Goal: Information Seeking & Learning: Learn about a topic

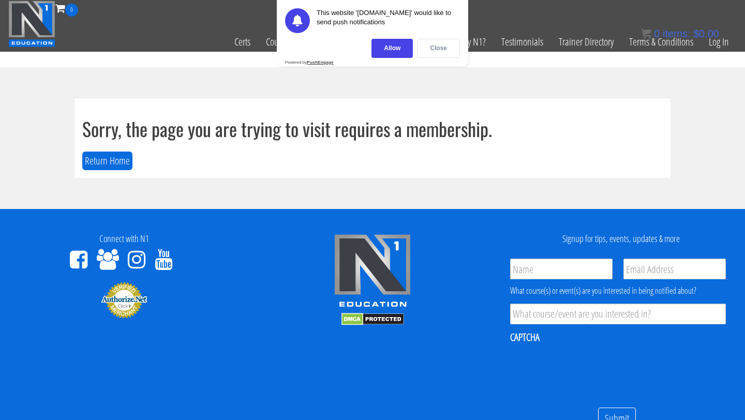
click at [433, 54] on div "Close" at bounding box center [438, 48] width 43 height 19
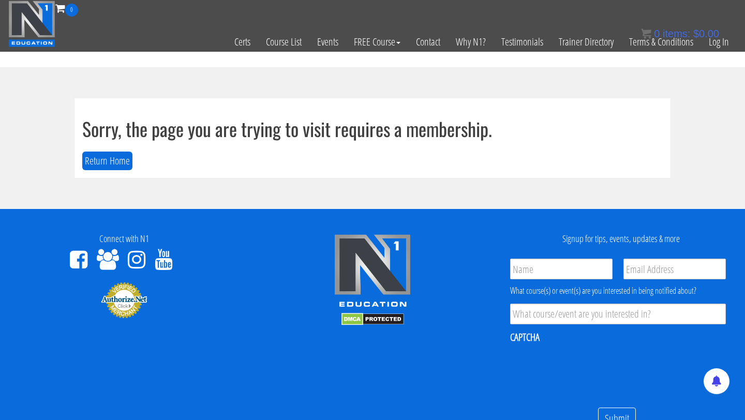
click at [717, 40] on div "0 items: $ 0.00" at bounding box center [680, 34] width 78 height 16
click at [717, 47] on link "Log In" at bounding box center [719, 42] width 36 height 51
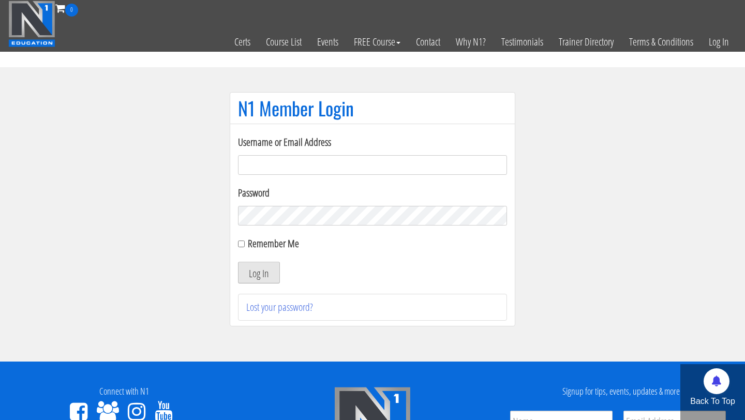
type input "ryan.crossfield@gmail.com"
click at [263, 272] on button "Log In" at bounding box center [259, 273] width 42 height 22
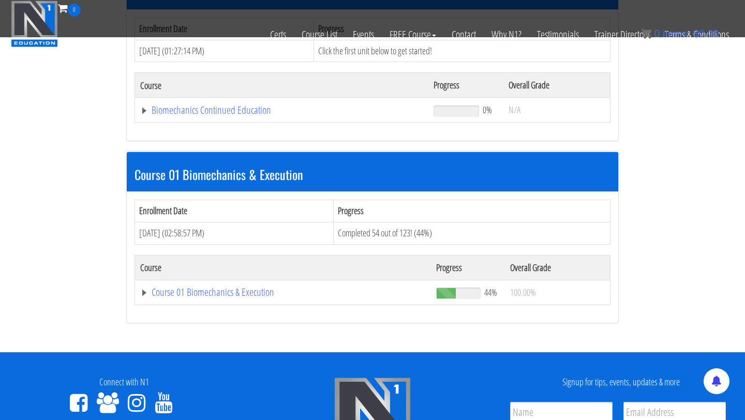
scroll to position [187, 0]
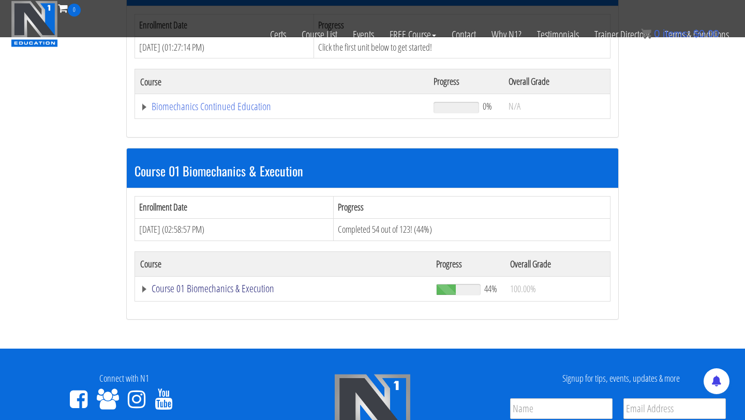
click at [237, 284] on link "Course 01 Biomechanics & Execution" at bounding box center [283, 289] width 286 height 10
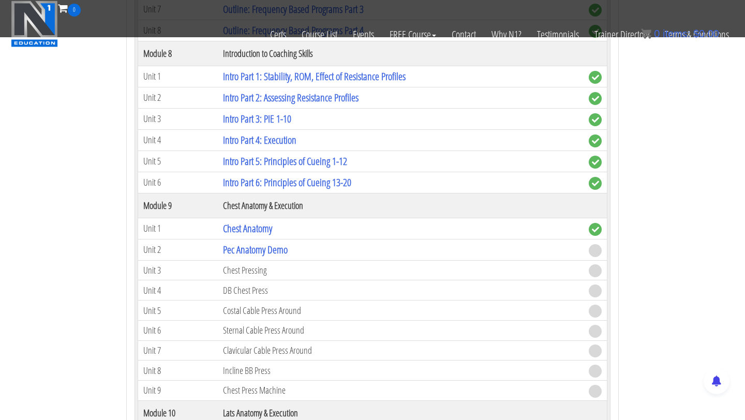
scroll to position [1635, 0]
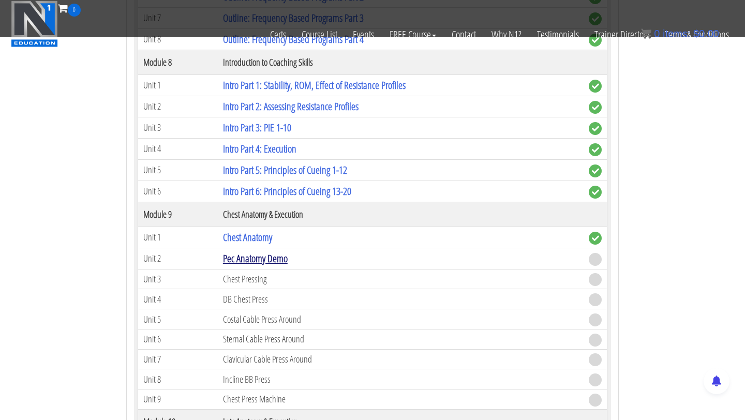
click at [263, 255] on link "Pec Anatomy Demo" at bounding box center [255, 259] width 65 height 14
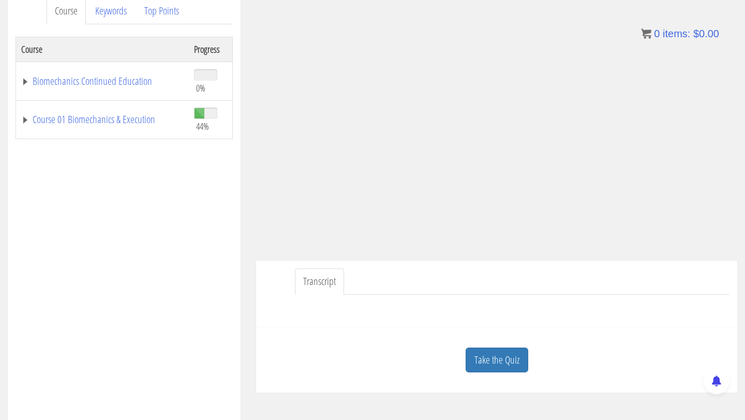
scroll to position [149, 0]
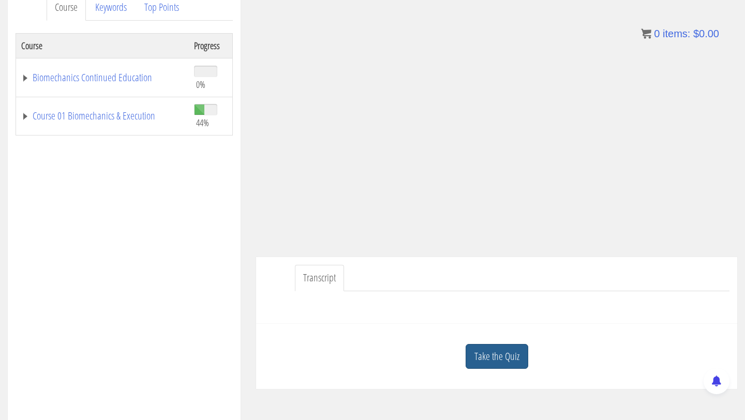
click at [499, 363] on link "Take the Quiz" at bounding box center [497, 356] width 63 height 25
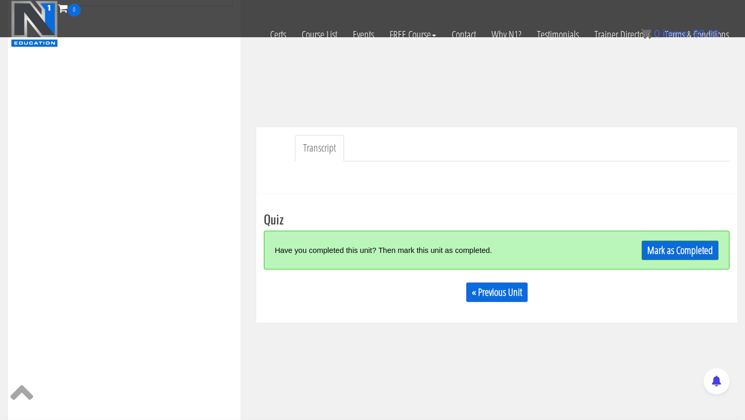
scroll to position [215, 0]
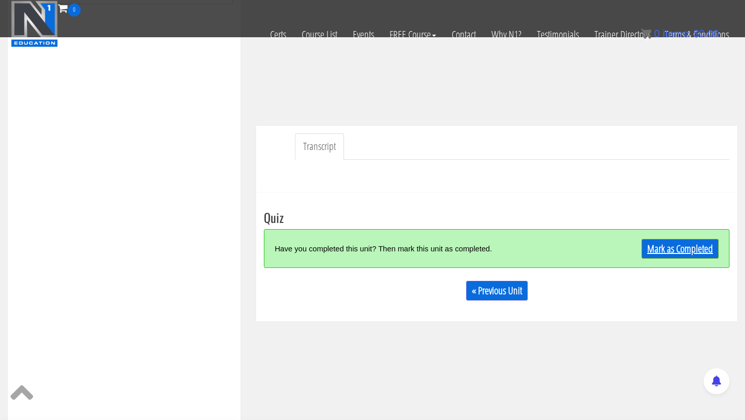
click at [656, 247] on link "Mark as Completed" at bounding box center [680, 249] width 77 height 20
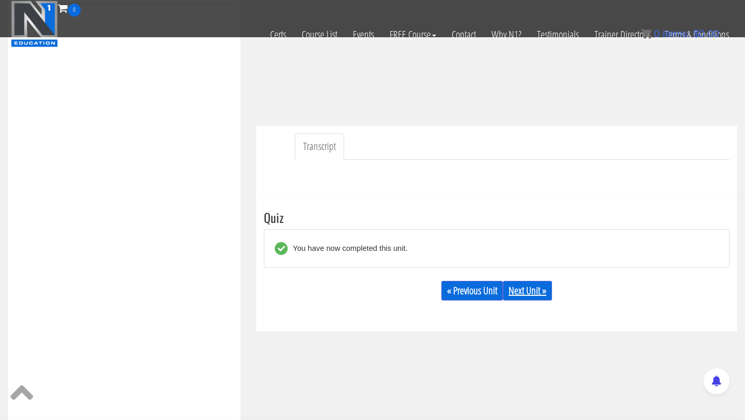
click at [523, 283] on link "Next Unit »" at bounding box center [527, 291] width 49 height 20
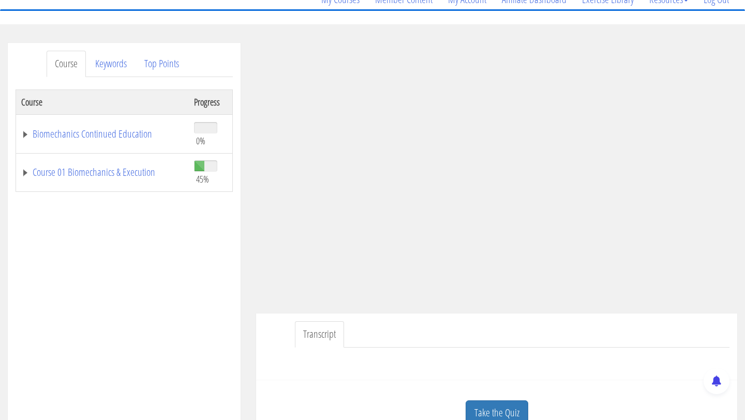
scroll to position [97, 0]
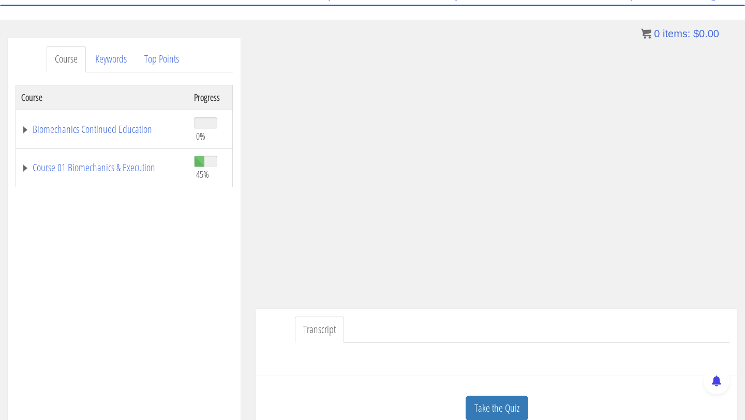
click at [237, 356] on div "Course Keywords Top Points Course Progress Biomechanics Continued Education 0% …" at bounding box center [124, 330] width 233 height 584
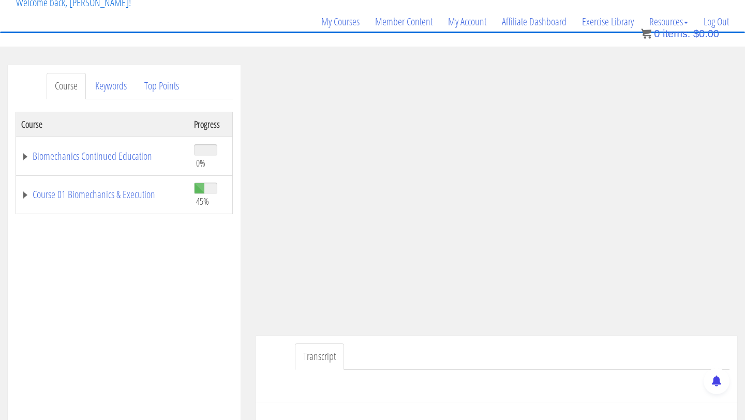
scroll to position [61, 0]
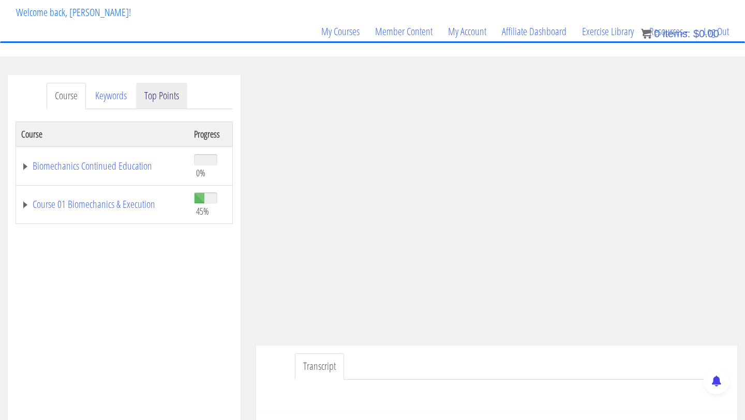
click at [165, 83] on link "Top Points" at bounding box center [161, 96] width 51 height 26
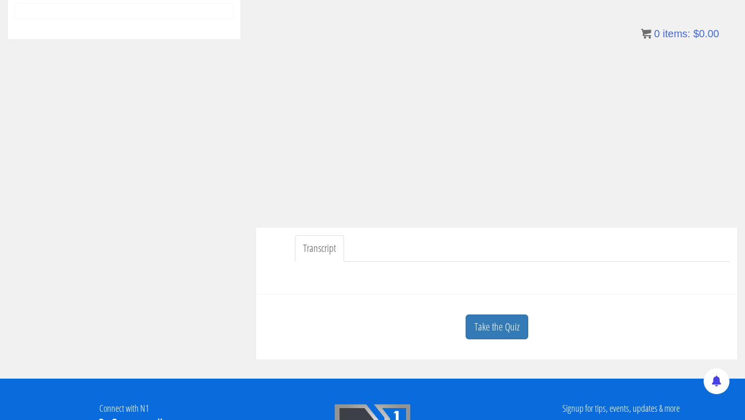
scroll to position [180, 0]
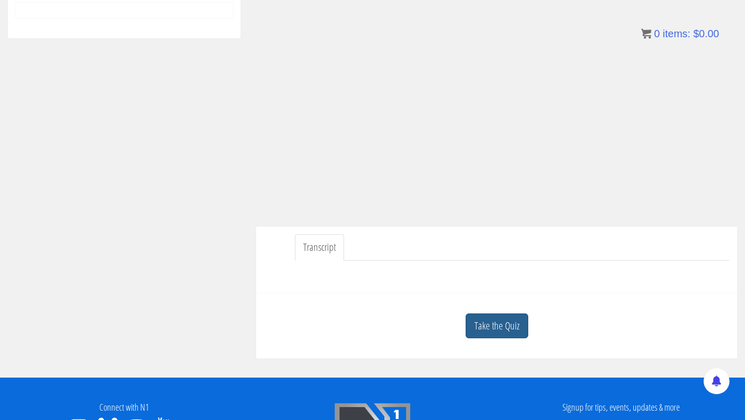
click at [481, 324] on link "Take the Quiz" at bounding box center [497, 326] width 63 height 25
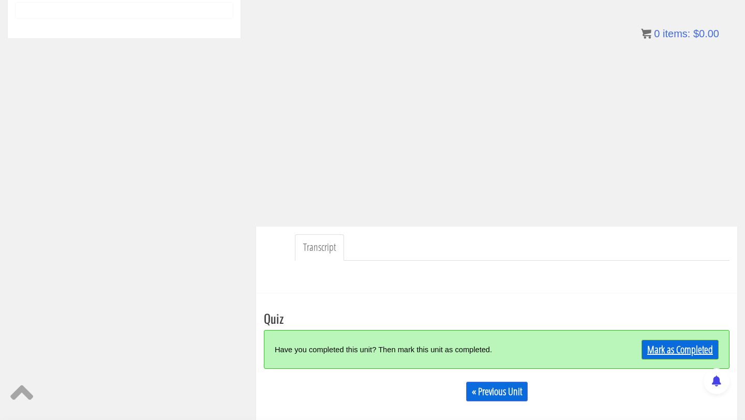
click at [659, 348] on link "Mark as Completed" at bounding box center [680, 350] width 77 height 20
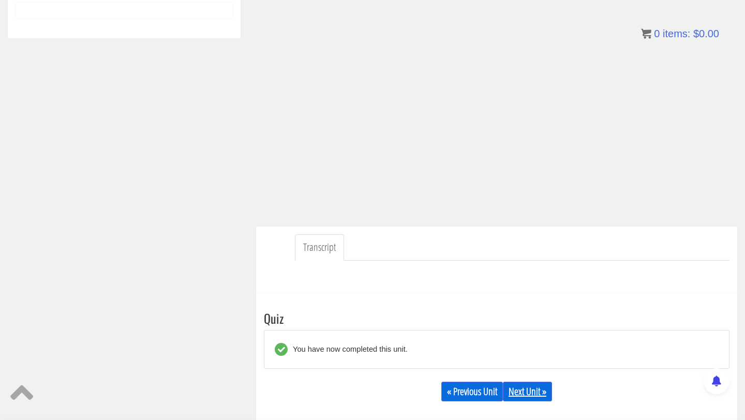
click at [525, 392] on link "Next Unit »" at bounding box center [527, 392] width 49 height 20
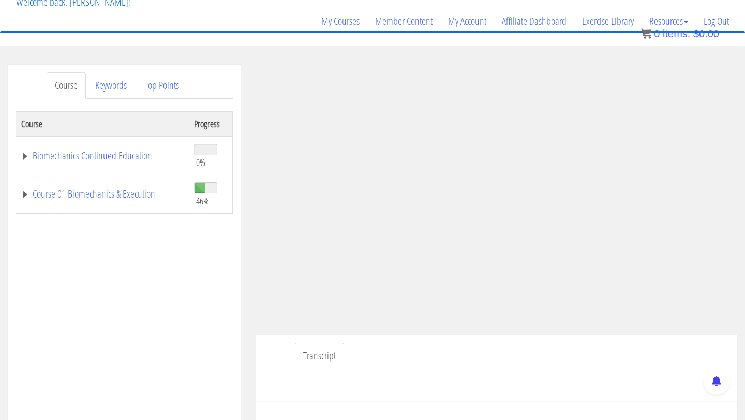
scroll to position [78, 0]
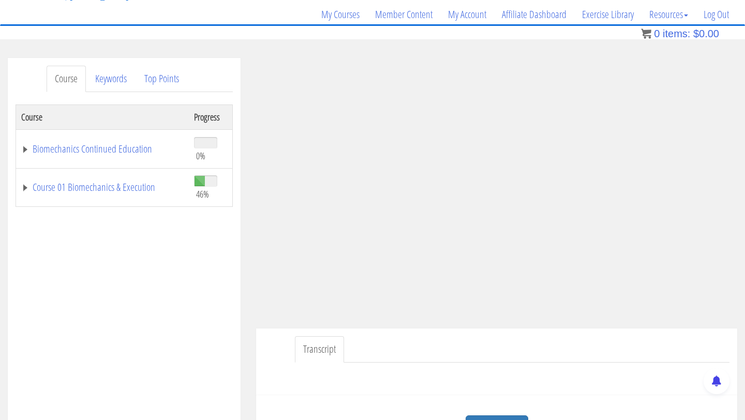
click at [604, 345] on ul "Transcript" at bounding box center [512, 349] width 435 height 26
click at [162, 77] on link "Top Points" at bounding box center [161, 79] width 51 height 26
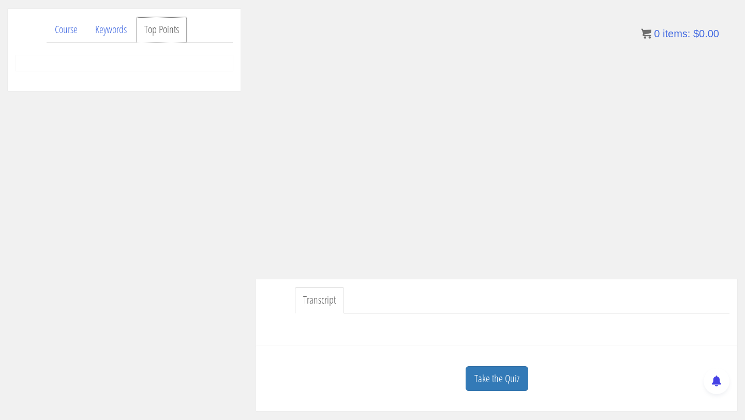
scroll to position [131, 0]
click at [516, 377] on link "Take the Quiz" at bounding box center [497, 374] width 63 height 25
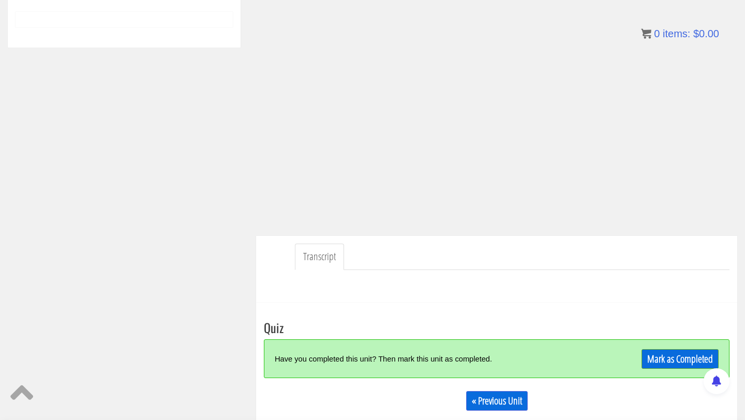
scroll to position [184, 0]
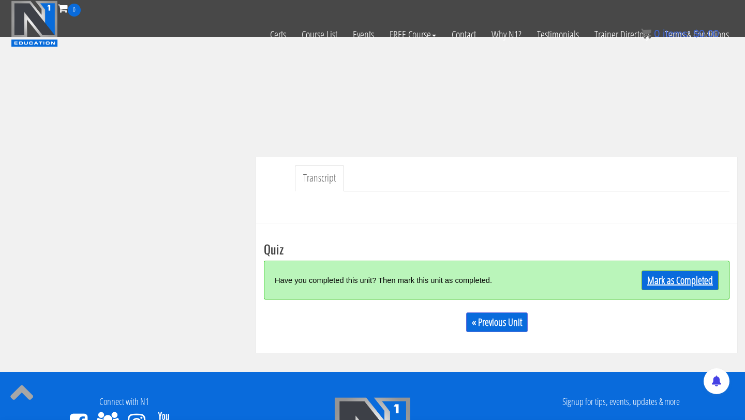
click at [654, 282] on link "Mark as Completed" at bounding box center [680, 281] width 77 height 20
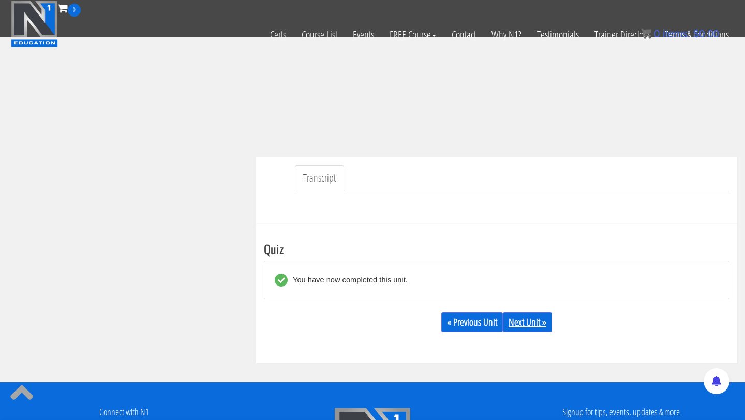
click at [521, 330] on link "Next Unit »" at bounding box center [527, 323] width 49 height 20
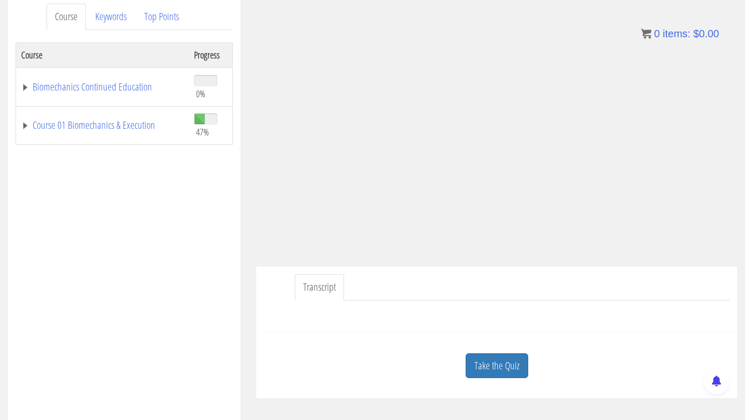
scroll to position [115, 0]
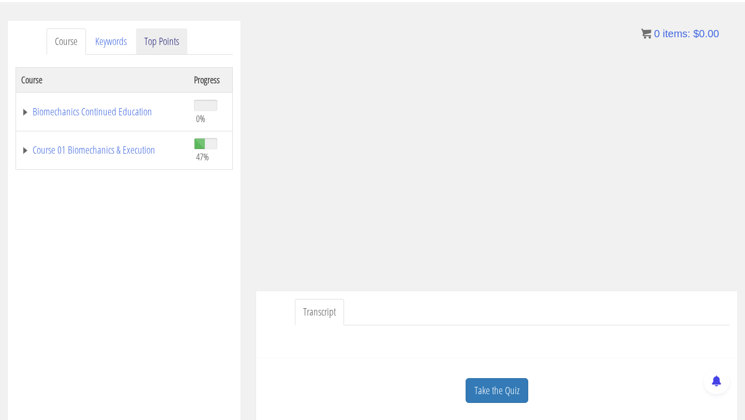
click at [166, 42] on link "Top Points" at bounding box center [161, 41] width 51 height 26
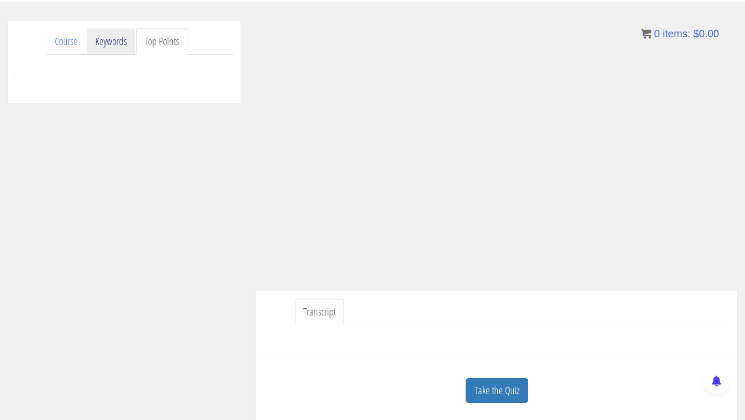
click at [111, 48] on link "Keywords" at bounding box center [111, 41] width 48 height 26
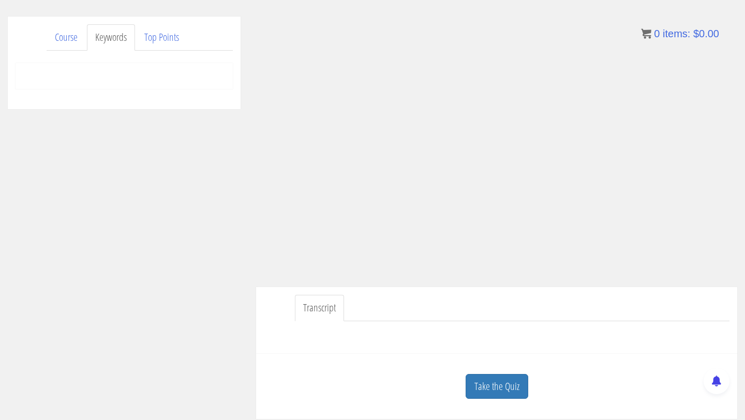
scroll to position [127, 0]
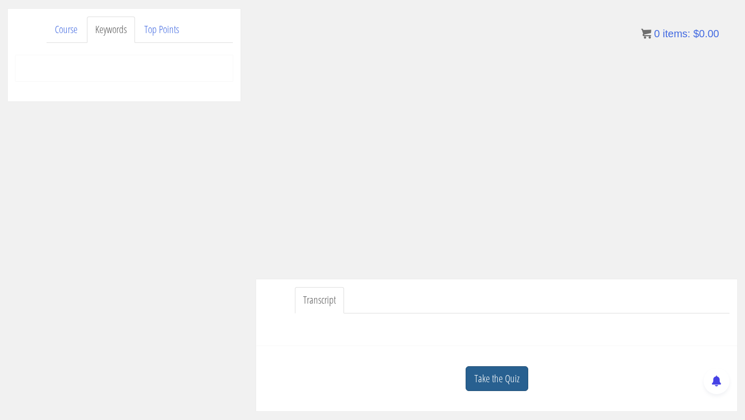
click at [508, 372] on link "Take the Quiz" at bounding box center [497, 379] width 63 height 25
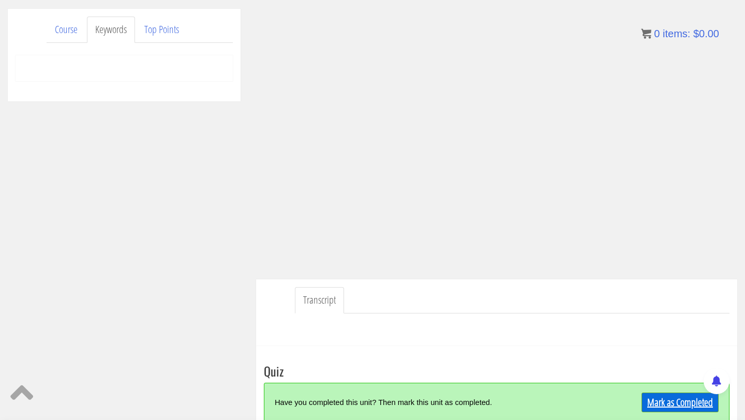
click at [685, 396] on link "Mark as Completed" at bounding box center [680, 403] width 77 height 20
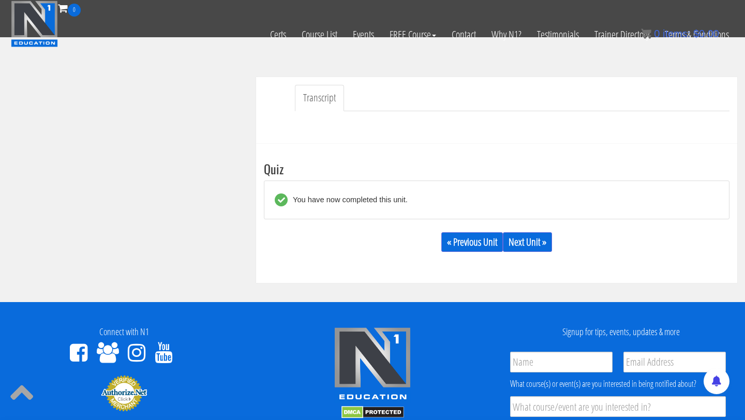
scroll to position [266, 0]
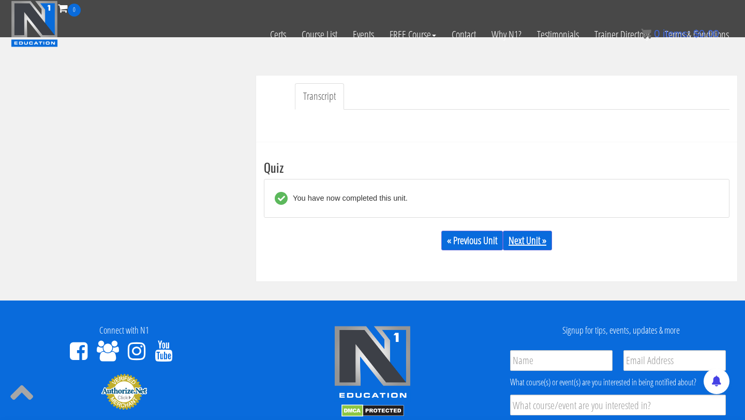
click at [530, 238] on link "Next Unit »" at bounding box center [527, 241] width 49 height 20
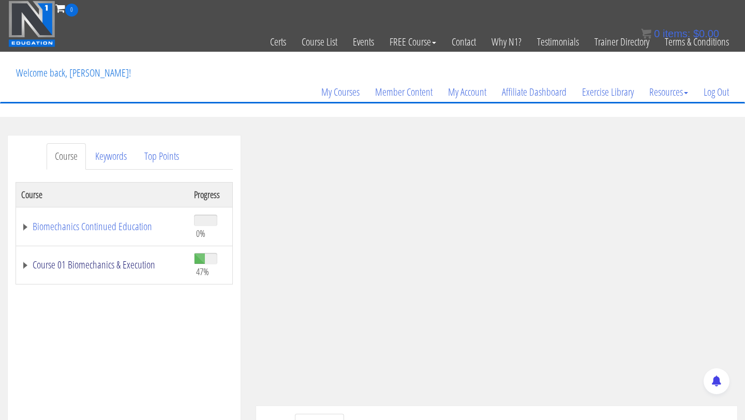
click at [26, 264] on link "Course 01 Biomechanics & Execution" at bounding box center [102, 265] width 163 height 10
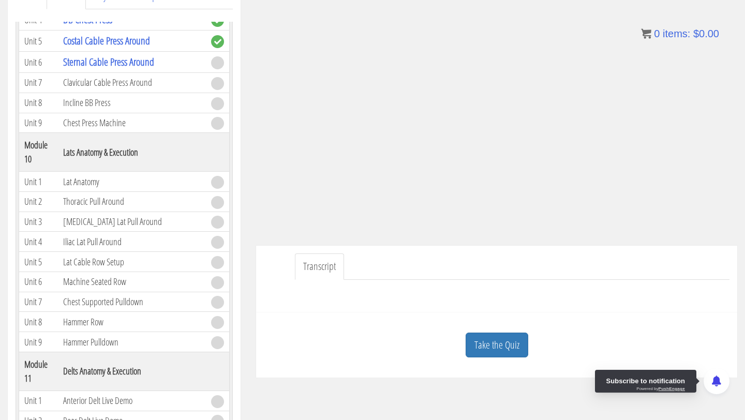
scroll to position [161, 0]
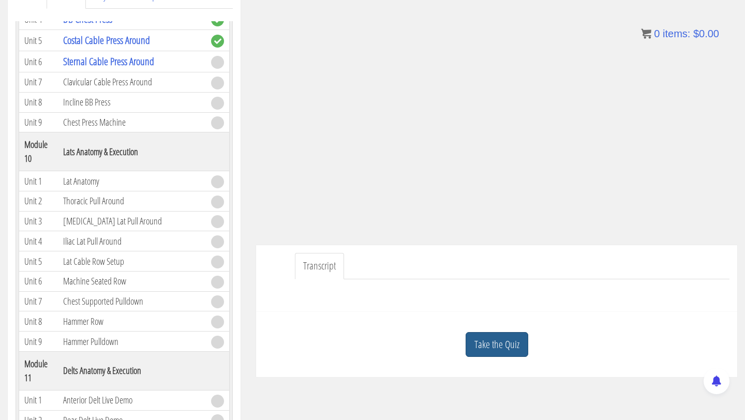
click at [489, 345] on link "Take the Quiz" at bounding box center [497, 344] width 63 height 25
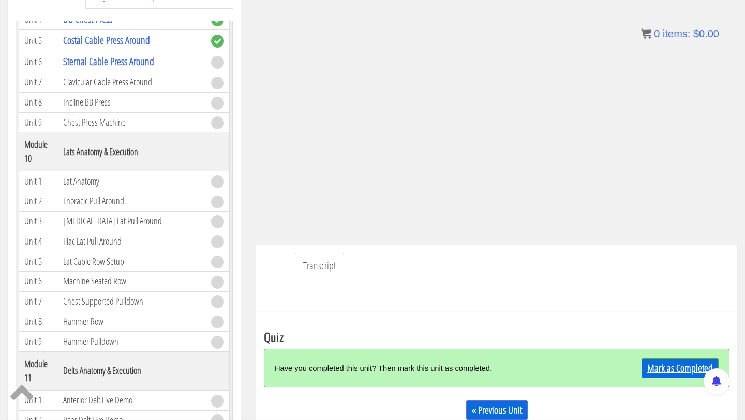
click at [683, 367] on link "Mark as Completed" at bounding box center [680, 369] width 77 height 20
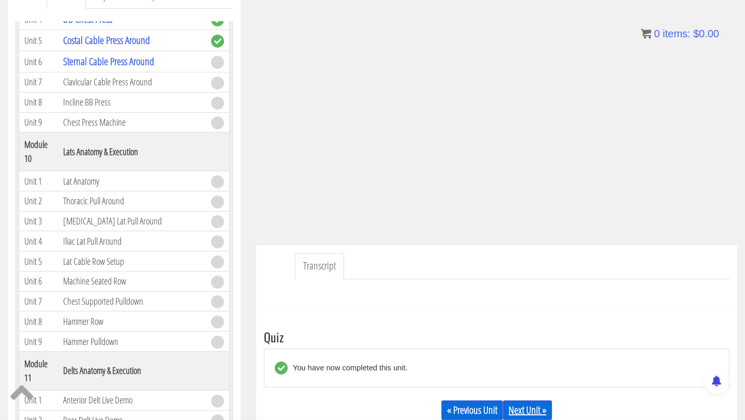
click at [528, 415] on link "Next Unit »" at bounding box center [527, 411] width 49 height 20
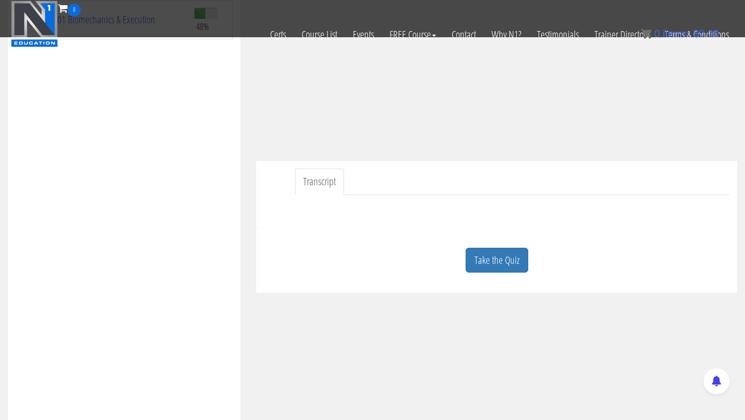
scroll to position [183, 0]
click at [493, 240] on div "Take the Quiz" at bounding box center [497, 258] width 466 height 50
click at [495, 251] on link "Take the Quiz" at bounding box center [497, 257] width 63 height 25
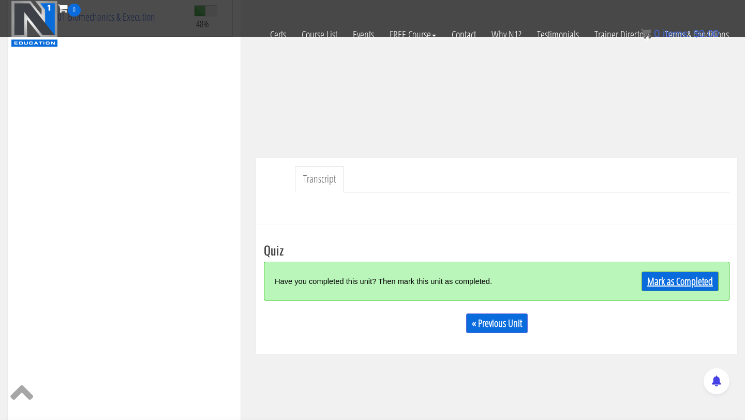
click at [665, 280] on link "Mark as Completed" at bounding box center [680, 282] width 77 height 20
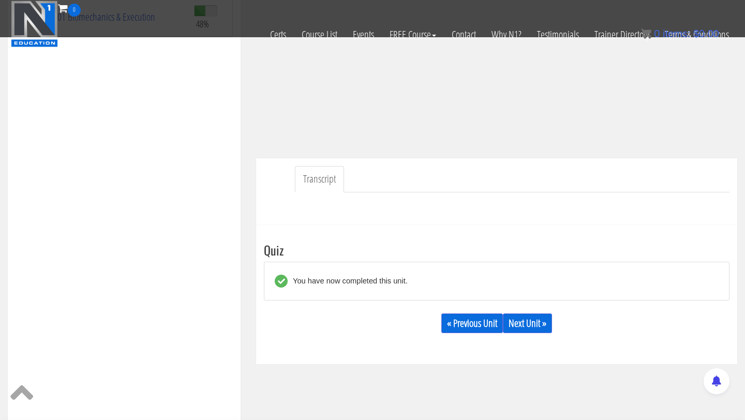
click at [519, 313] on div "« Previous Unit Next Unit »" at bounding box center [497, 323] width 466 height 35
click at [523, 321] on link "Next Unit »" at bounding box center [527, 324] width 49 height 20
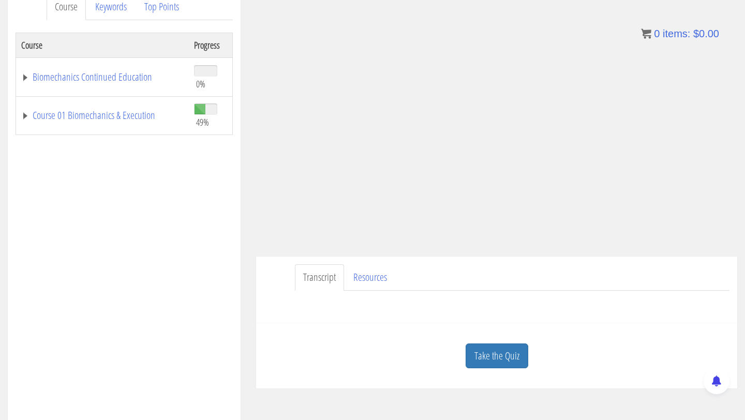
scroll to position [150, 0]
click at [507, 355] on link "Take the Quiz" at bounding box center [497, 355] width 63 height 25
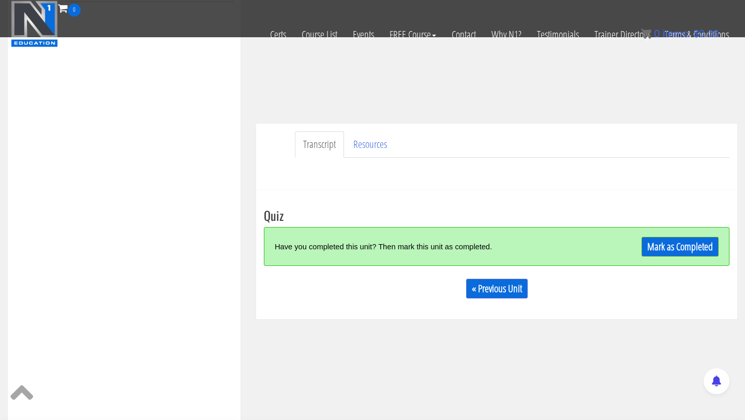
scroll to position [219, 0]
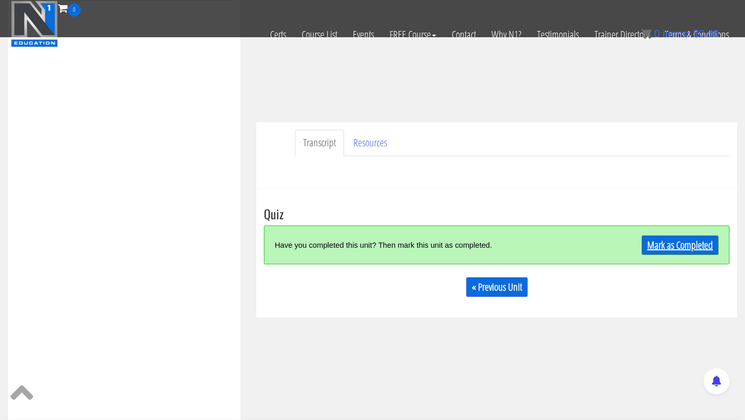
click at [691, 241] on link "Mark as Completed" at bounding box center [680, 246] width 77 height 20
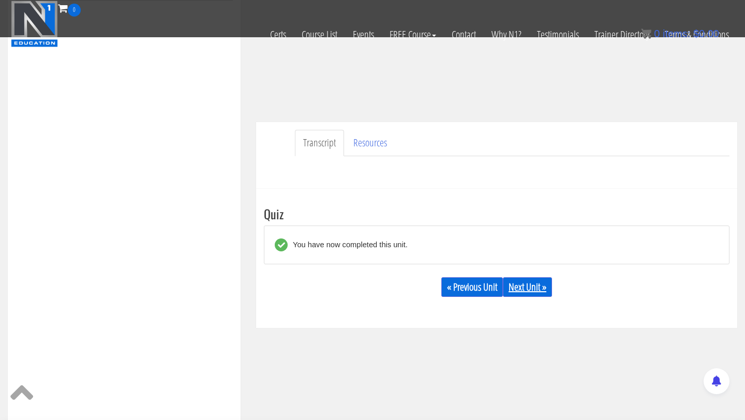
click at [524, 290] on link "Next Unit »" at bounding box center [527, 287] width 49 height 20
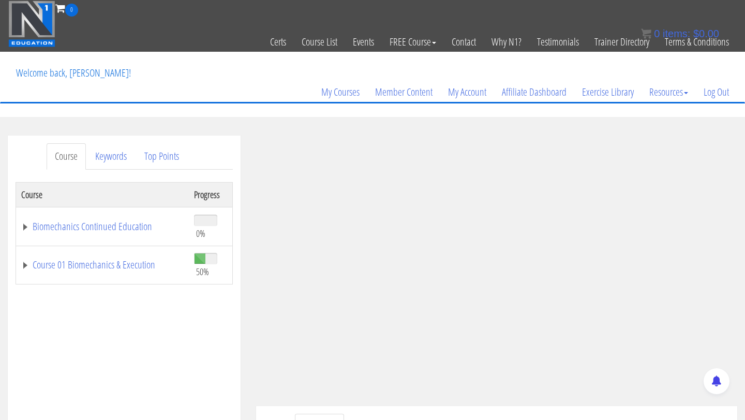
click at [647, 418] on ul "Transcript Resources" at bounding box center [512, 427] width 435 height 26
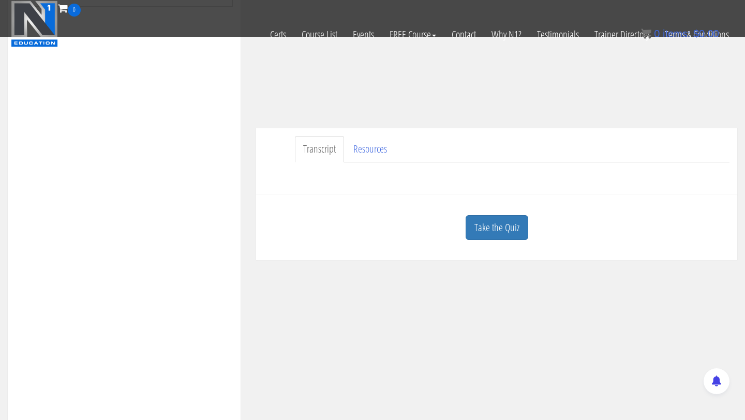
scroll to position [214, 0]
click at [500, 229] on link "Take the Quiz" at bounding box center [497, 226] width 63 height 25
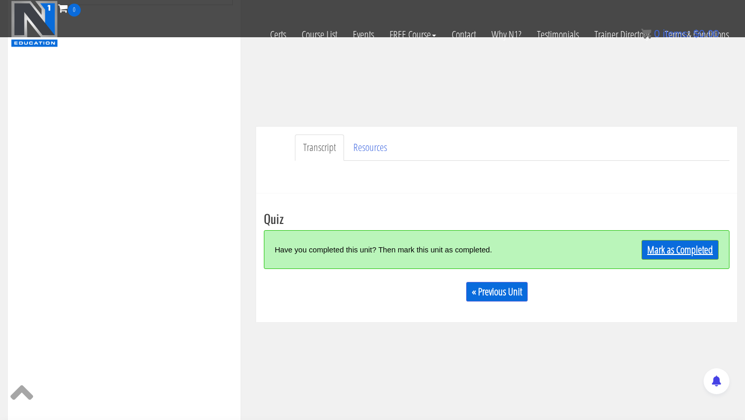
click at [673, 257] on link "Mark as Completed" at bounding box center [680, 250] width 77 height 20
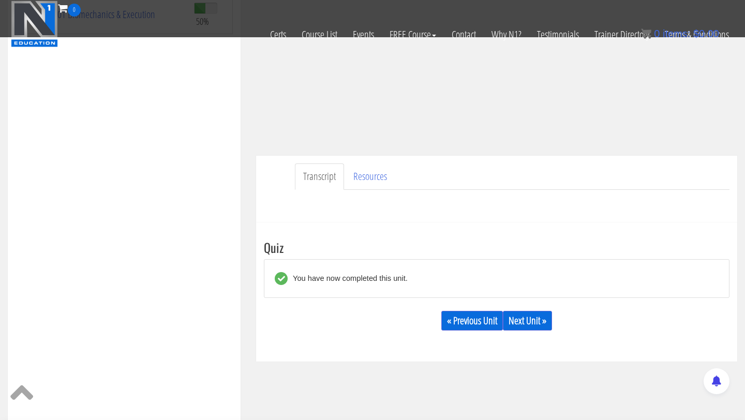
scroll to position [214, 0]
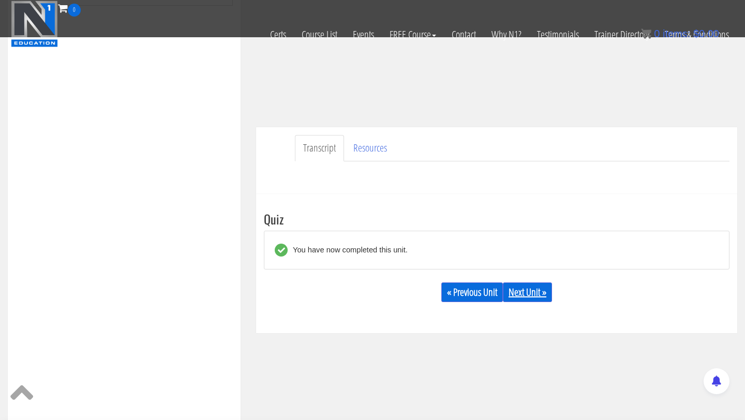
click at [538, 299] on link "Next Unit »" at bounding box center [527, 293] width 49 height 20
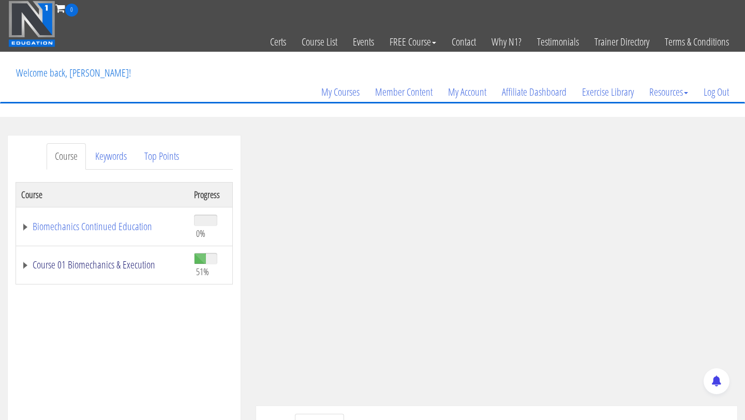
click at [28, 268] on link "Course 01 Biomechanics & Execution" at bounding box center [102, 265] width 163 height 10
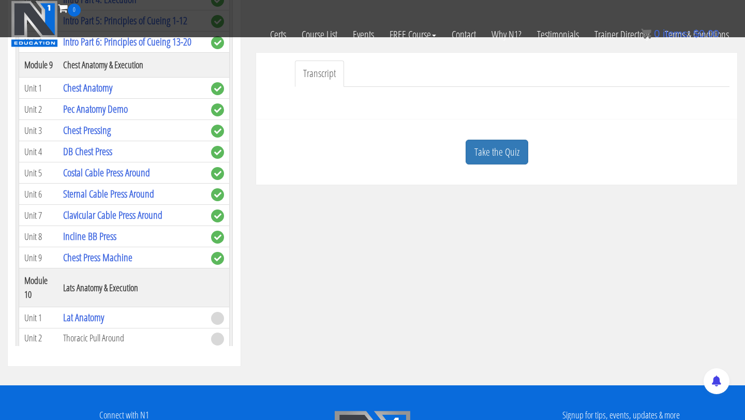
scroll to position [1481, 0]
